Goal: Navigation & Orientation: Find specific page/section

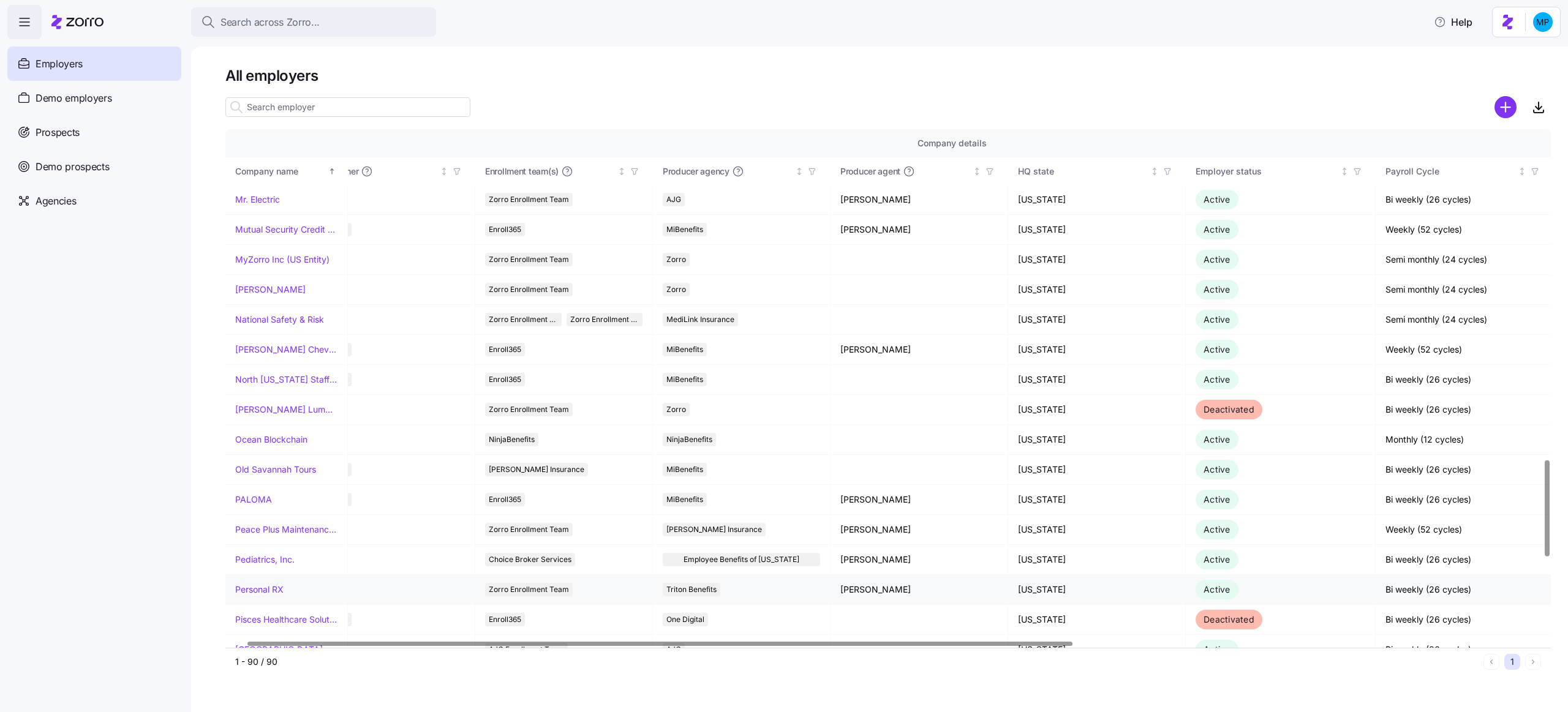
scroll to position [1771, 0]
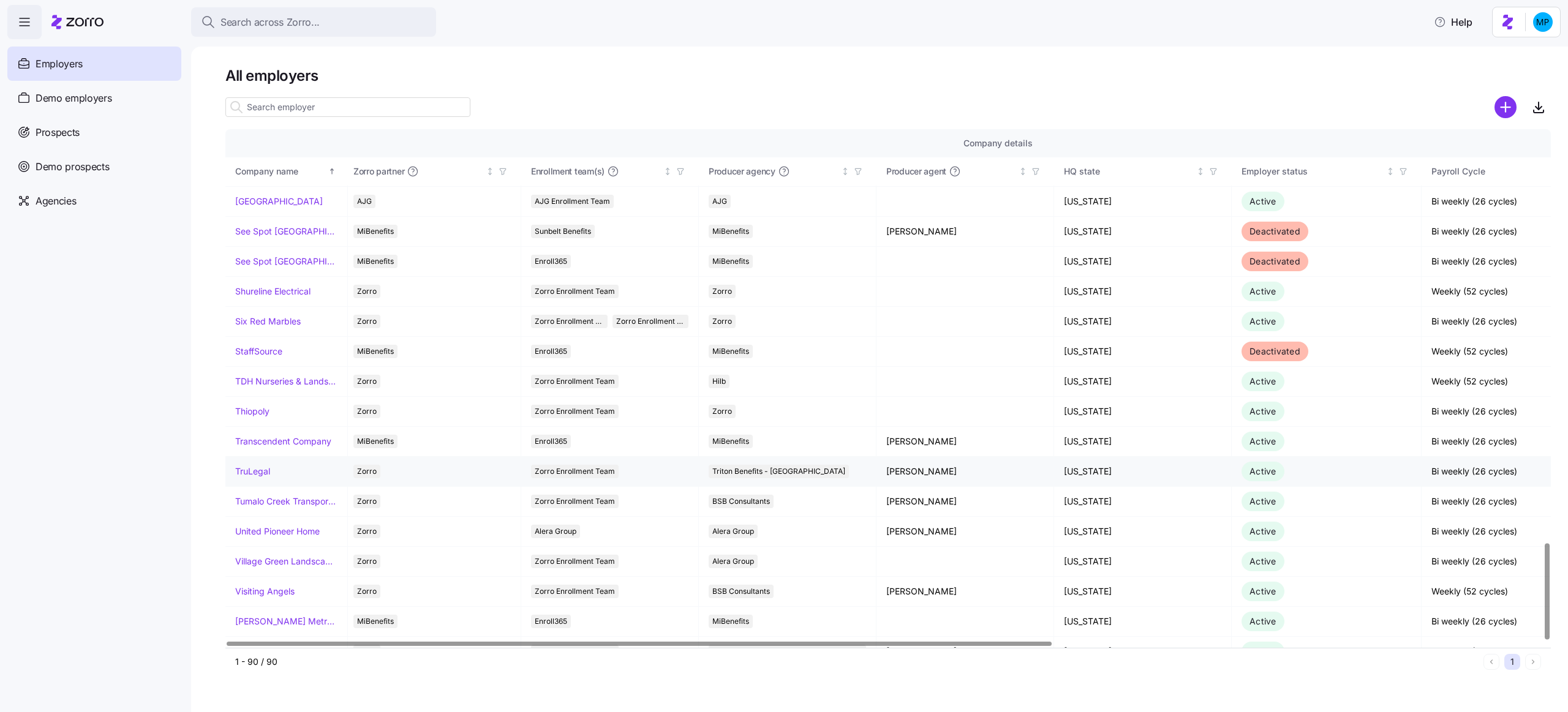
scroll to position [2220, 0]
click at [208, 418] on div "All employers Company details Benefit status Company name [PERSON_NAME] partner…" at bounding box center [879, 379] width 1377 height 666
